Goal: Information Seeking & Learning: Learn about a topic

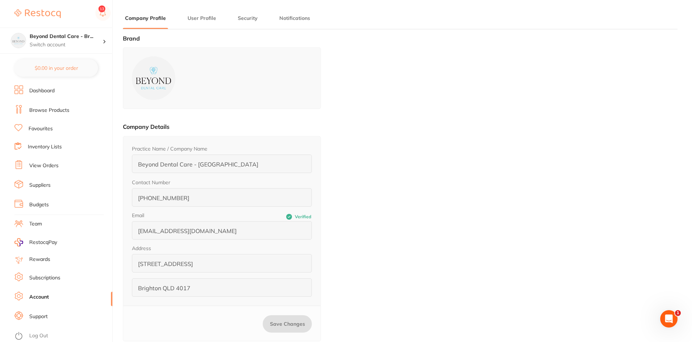
click at [58, 110] on link "Browse Products" at bounding box center [49, 110] width 40 height 7
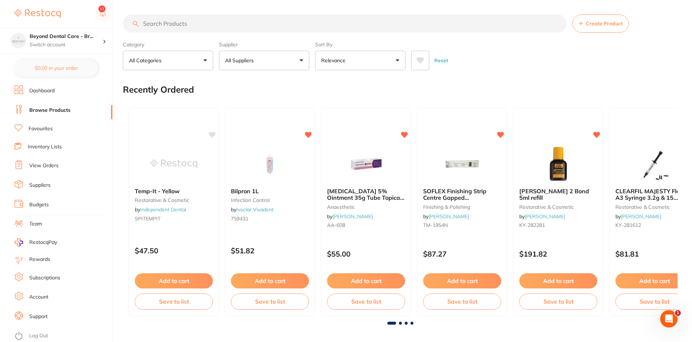
click at [196, 24] on input "search" at bounding box center [345, 23] width 444 height 18
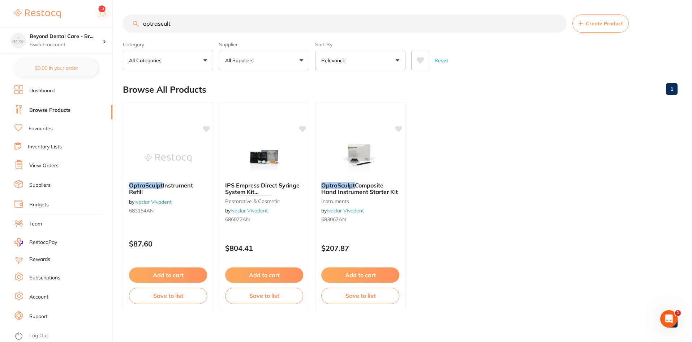
click at [195, 11] on main "optrascult Create Product Category All Categories All Categories instruments re…" at bounding box center [407, 173] width 569 height 347
click at [192, 14] on main "optrascult Create Product Category All Categories All Categories instruments re…" at bounding box center [407, 173] width 569 height 347
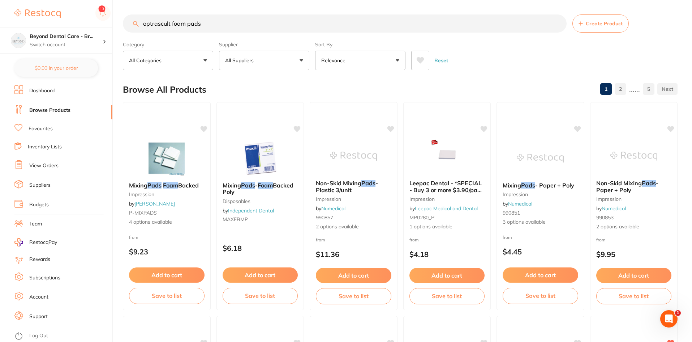
click at [206, 25] on input "optrascult foam pads" at bounding box center [345, 23] width 444 height 18
click at [188, 25] on input "optrascult foam pads" at bounding box center [345, 23] width 444 height 18
click at [205, 21] on input "optrascult foam pads" at bounding box center [345, 23] width 444 height 18
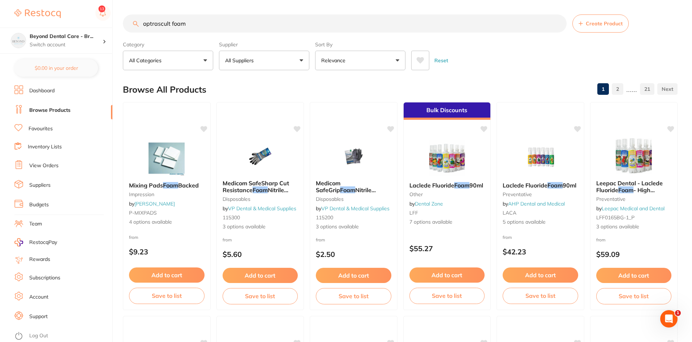
drag, startPoint x: 188, startPoint y: 21, endPoint x: 171, endPoint y: 20, distance: 17.4
click at [171, 20] on input "optrascult foam" at bounding box center [345, 23] width 444 height 18
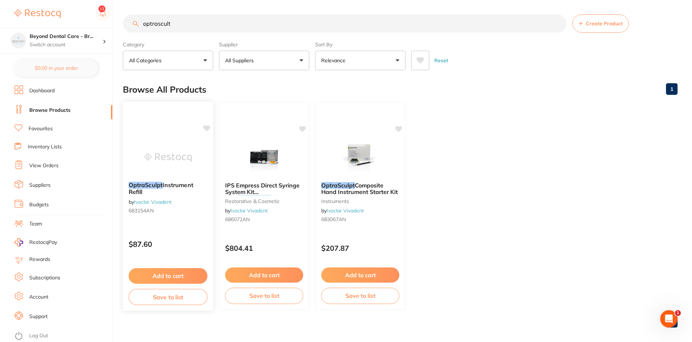
type input "optrascult"
click at [166, 187] on span "Instrument Refill" at bounding box center [161, 189] width 64 height 14
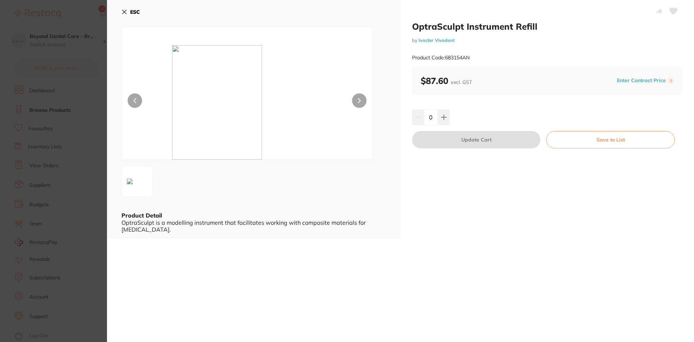
scroll to position [0, 0]
drag, startPoint x: 157, startPoint y: 225, endPoint x: 244, endPoint y: 229, distance: 86.5
click at [244, 229] on div "OptraSculpt is a modelling instrument that facilitates working with composite m…" at bounding box center [253, 225] width 265 height 13
drag, startPoint x: 273, startPoint y: 223, endPoint x: 166, endPoint y: 233, distance: 107.5
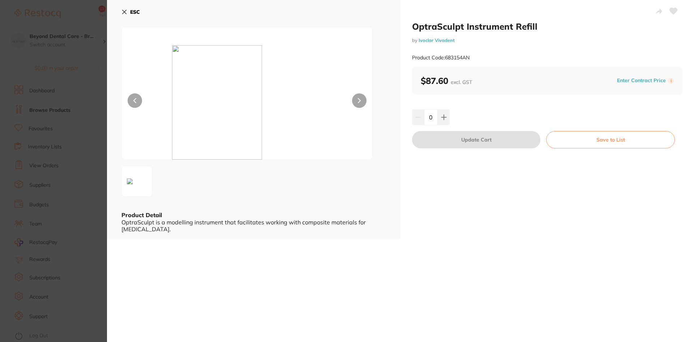
click at [166, 233] on div "ESC Product Detail OptraSculpt is a modelling instrument that facilitates worki…" at bounding box center [254, 119] width 294 height 238
click at [167, 233] on div "ESC Product Detail OptraSculpt is a modelling instrument that facilitates worki…" at bounding box center [254, 119] width 294 height 238
drag, startPoint x: 472, startPoint y: 56, endPoint x: 446, endPoint y: 57, distance: 26.1
click at [446, 57] on div "Product Code: 683154AN" at bounding box center [547, 58] width 270 height 18
copy small "683154AN"
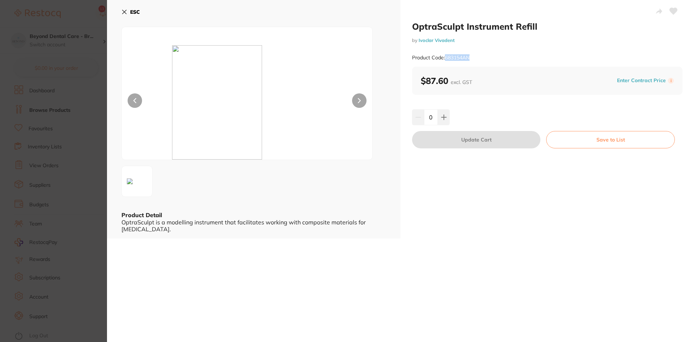
click at [122, 12] on icon at bounding box center [124, 12] width 6 height 6
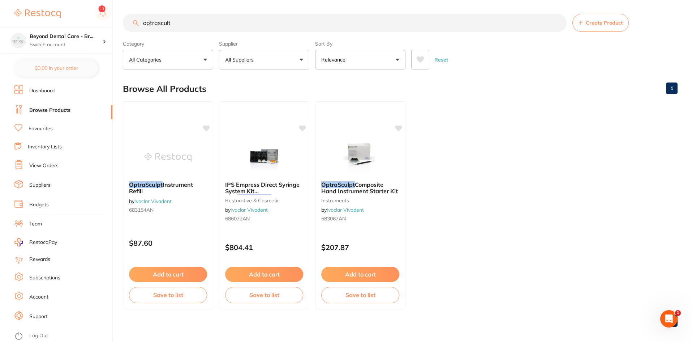
click at [358, 148] on img at bounding box center [360, 157] width 47 height 36
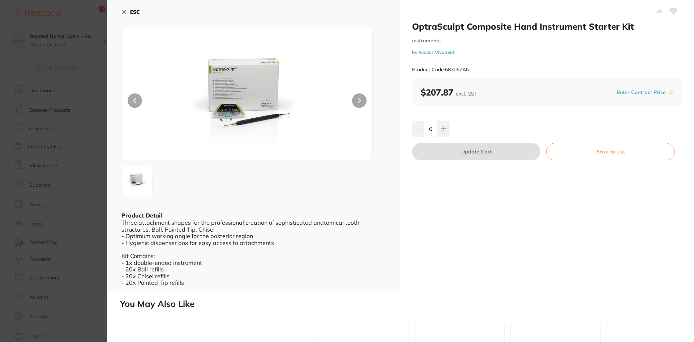
click at [124, 11] on icon at bounding box center [125, 12] width 4 height 4
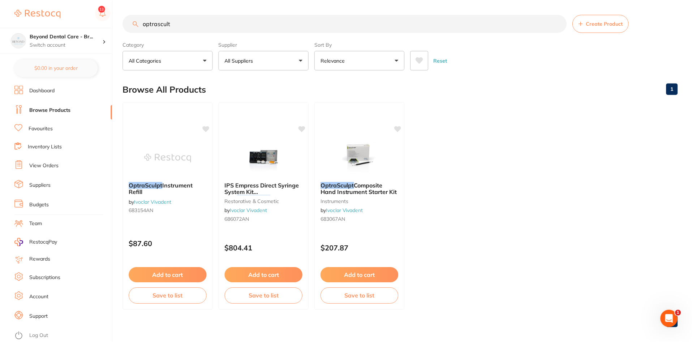
scroll to position [1, 0]
